Goal: Information Seeking & Learning: Find specific page/section

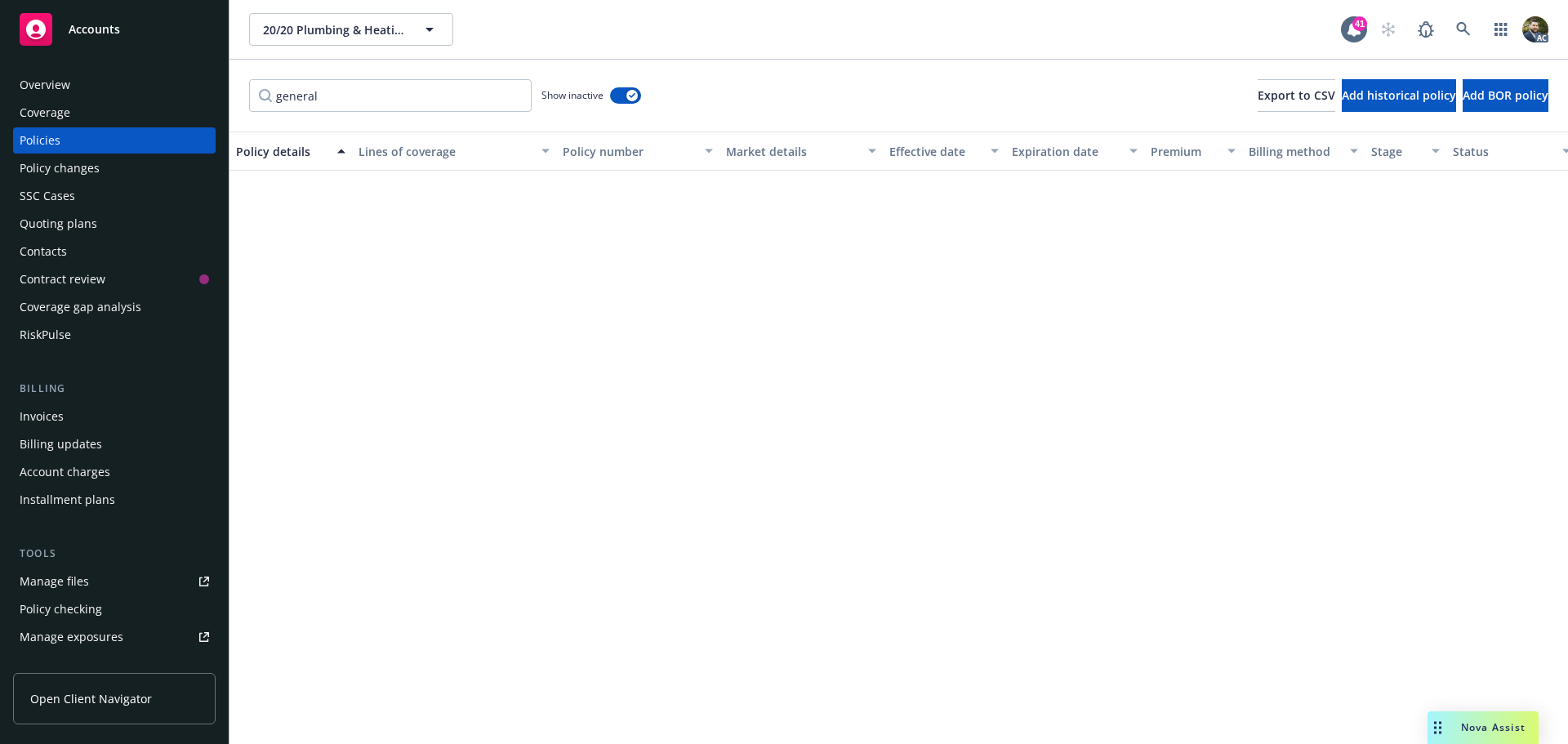
scroll to position [748, 0]
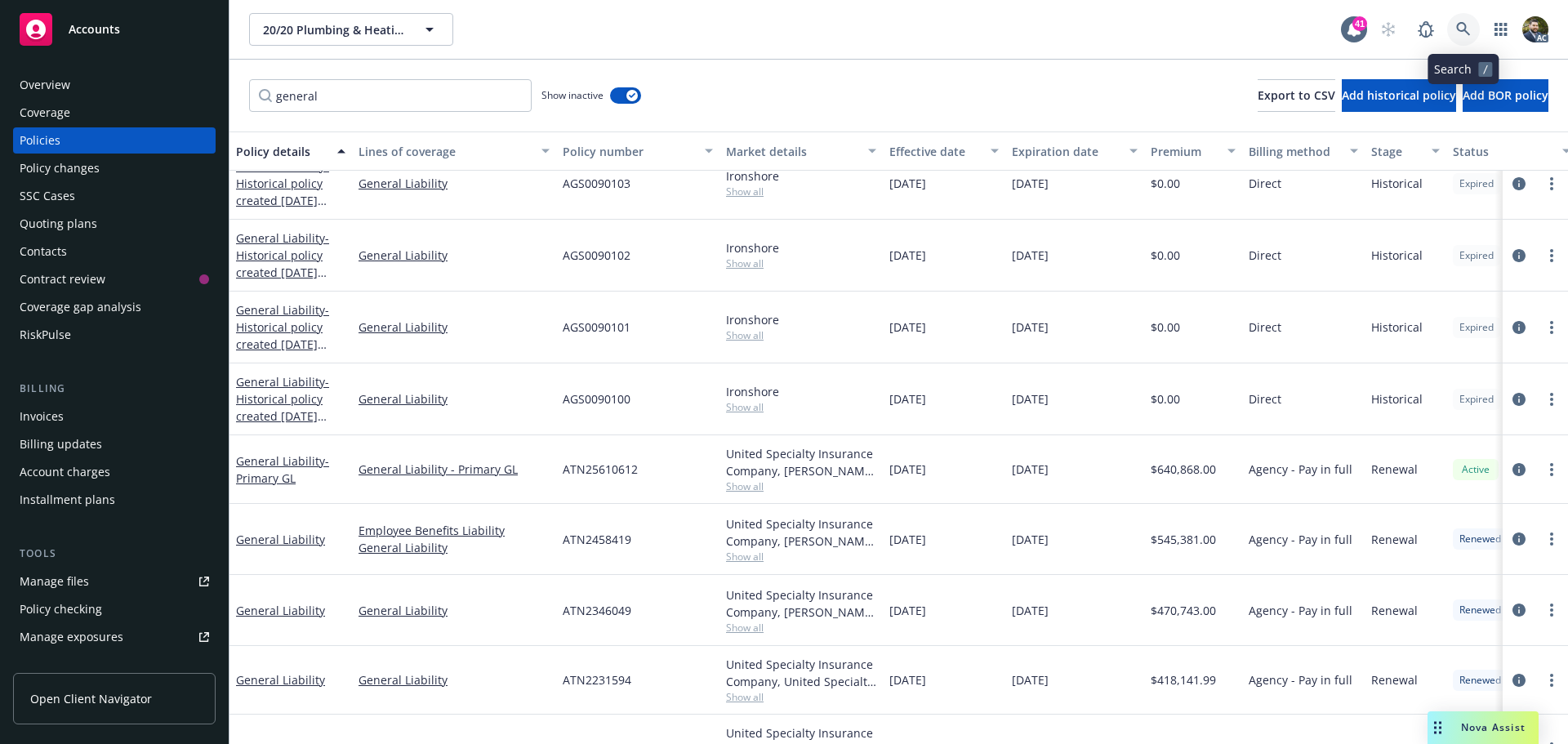
click at [1458, 27] on icon at bounding box center [1463, 29] width 14 height 14
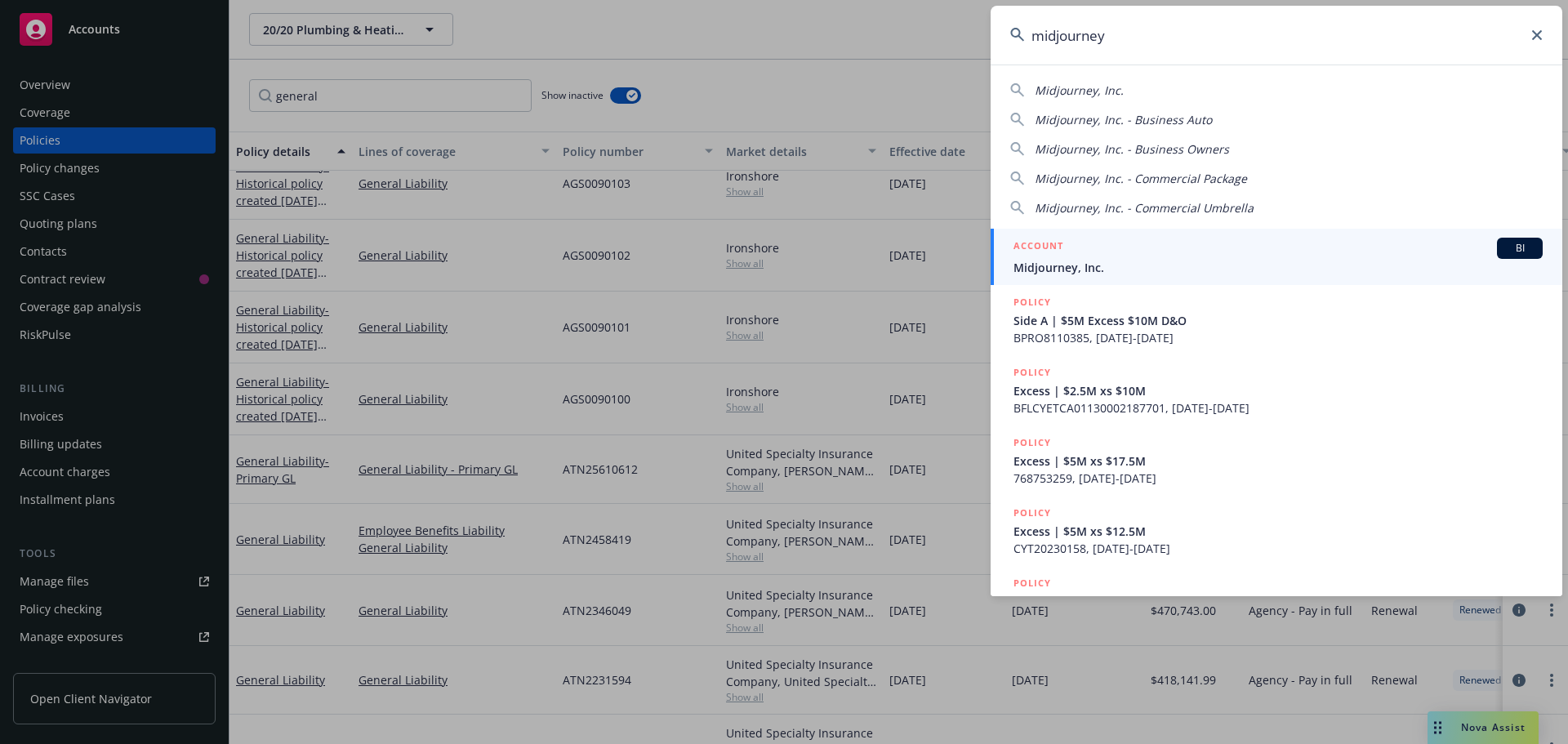
type input "midjourney"
click at [1229, 250] on div "ACCOUNT BI" at bounding box center [1278, 249] width 529 height 21
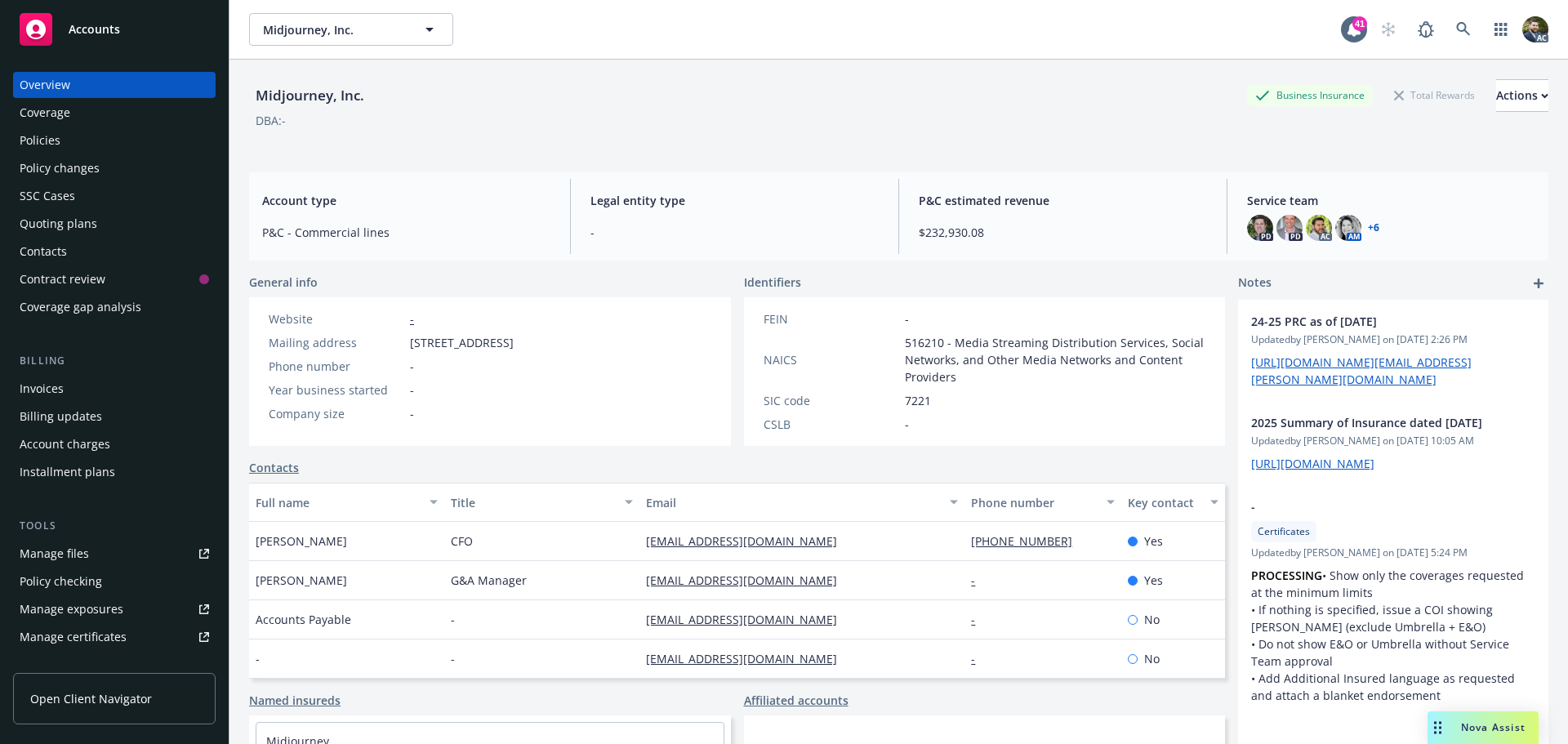
click at [49, 140] on div "Policies" at bounding box center [40, 141] width 41 height 26
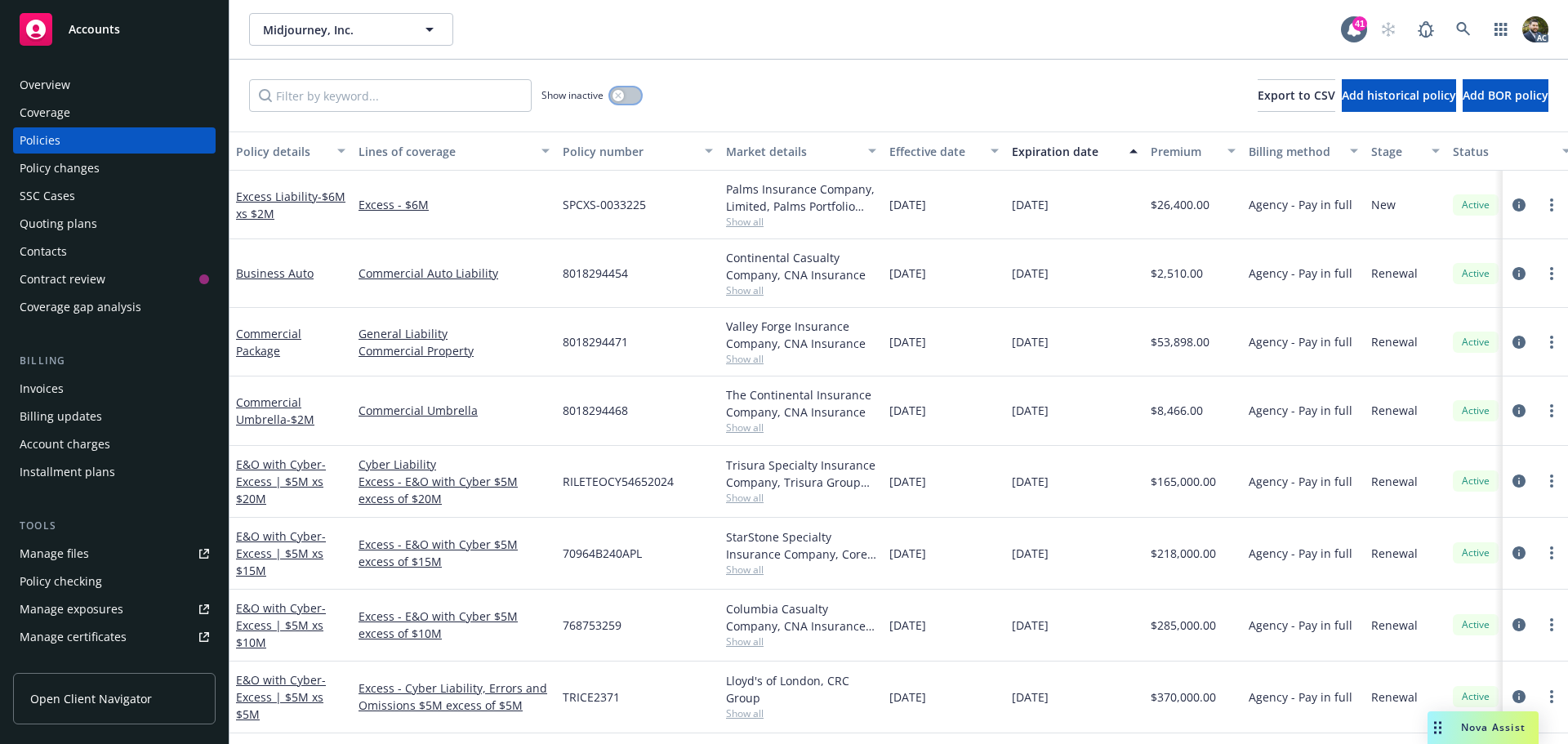
click at [626, 96] on button "button" at bounding box center [626, 96] width 31 height 16
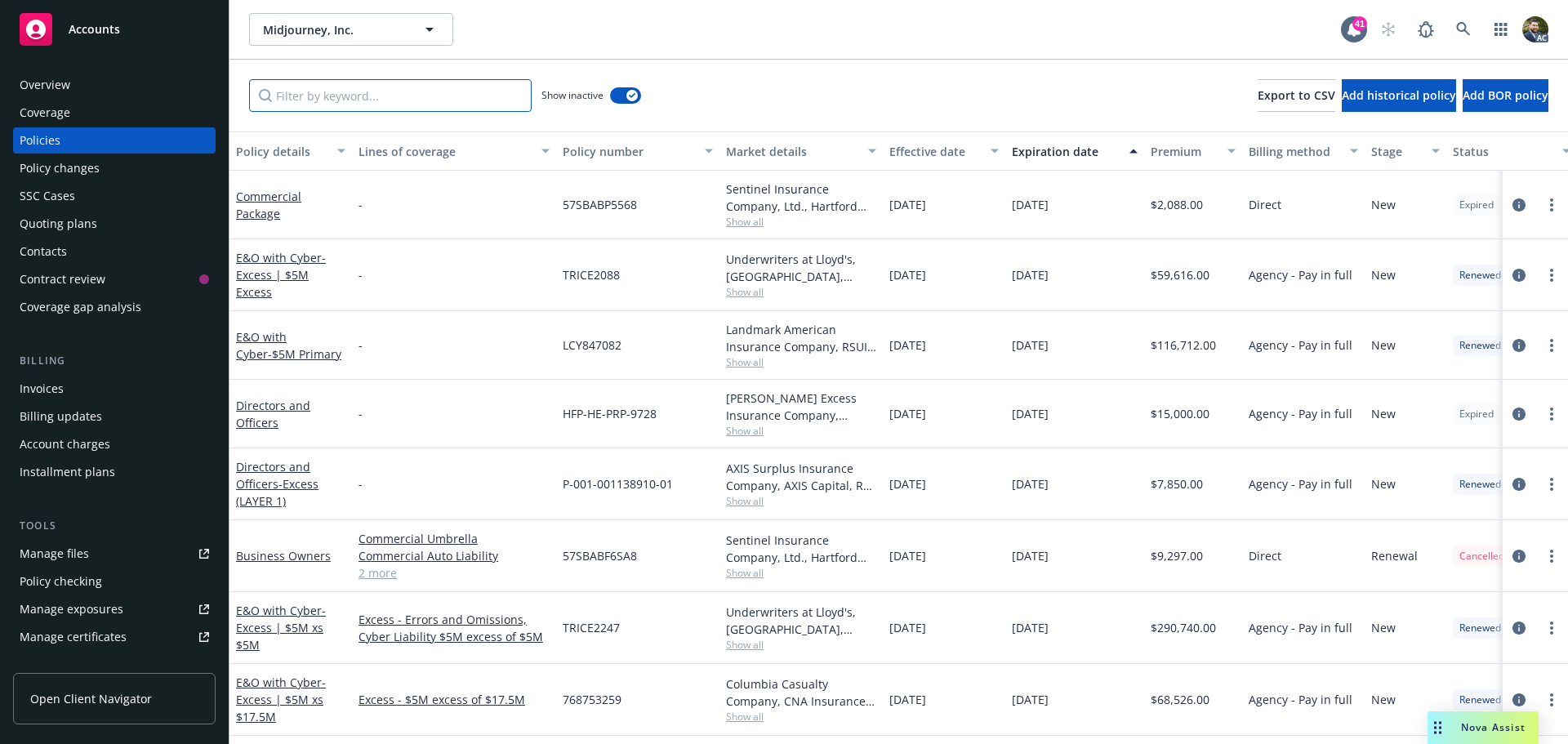
drag, startPoint x: 315, startPoint y: 83, endPoint x: 319, endPoint y: 92, distance: 9.8
click at [319, 88] on input "Filter by keyword..." at bounding box center [391, 96] width 283 height 33
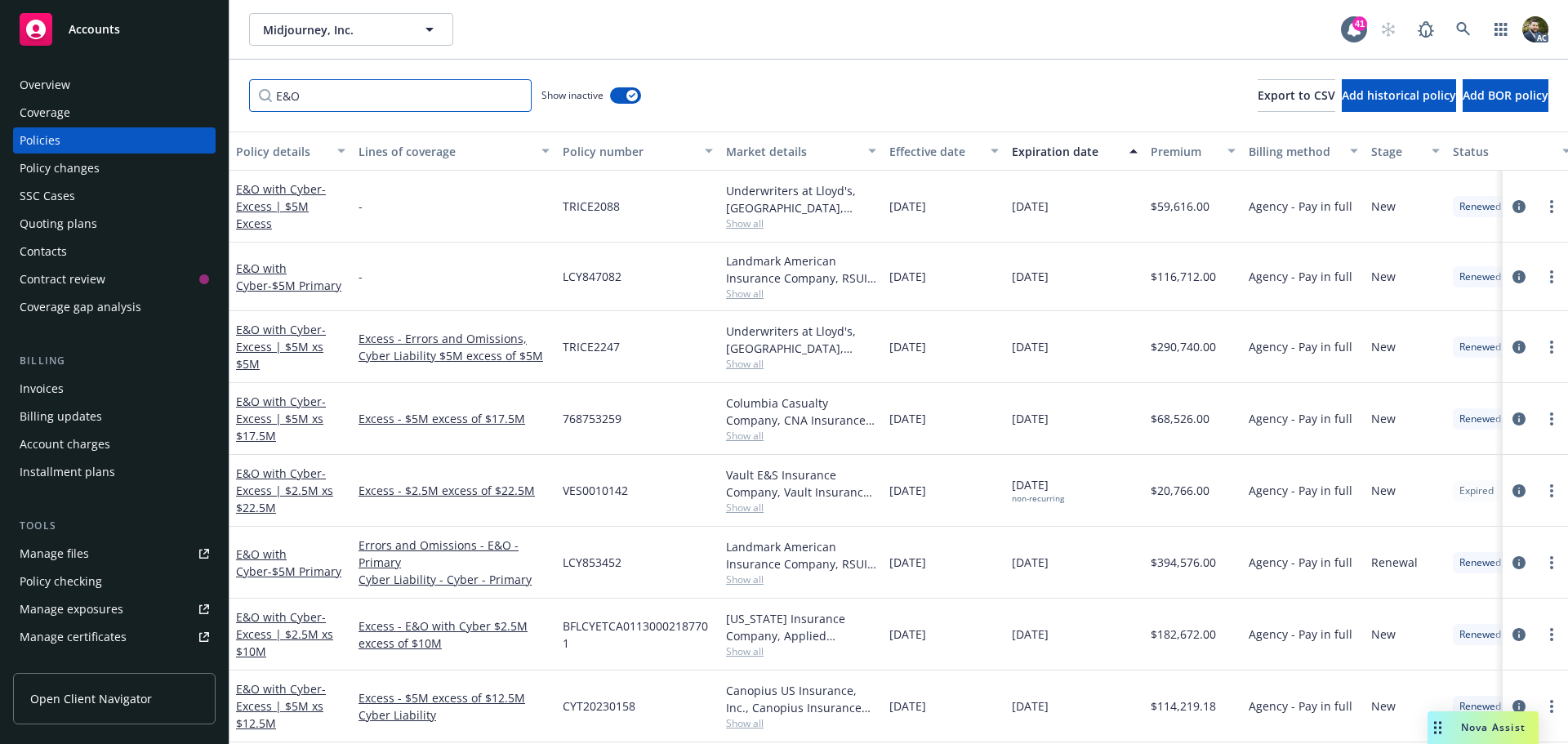
type input "E&O"
click at [928, 152] on div "Effective date" at bounding box center [935, 151] width 92 height 17
